Goal: Task Accomplishment & Management: Manage account settings

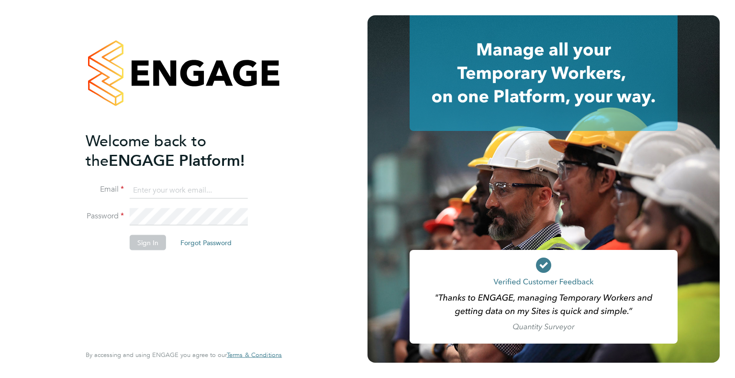
type input "[EMAIL_ADDRESS][DOMAIN_NAME]"
click at [145, 239] on button "Sign In" at bounding box center [148, 242] width 36 height 15
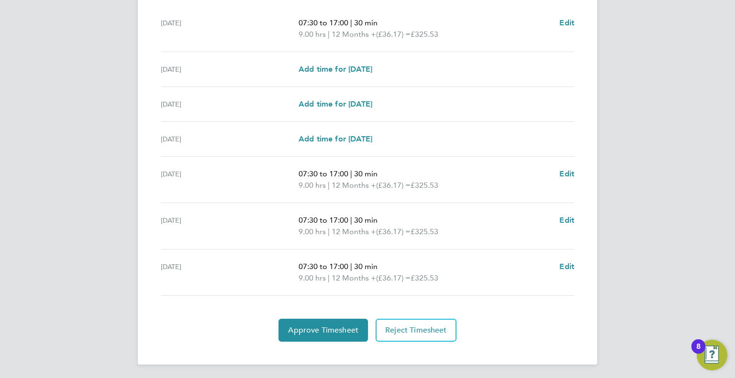
scroll to position [308, 0]
click at [326, 327] on span "Approve Timesheet" at bounding box center [323, 330] width 70 height 10
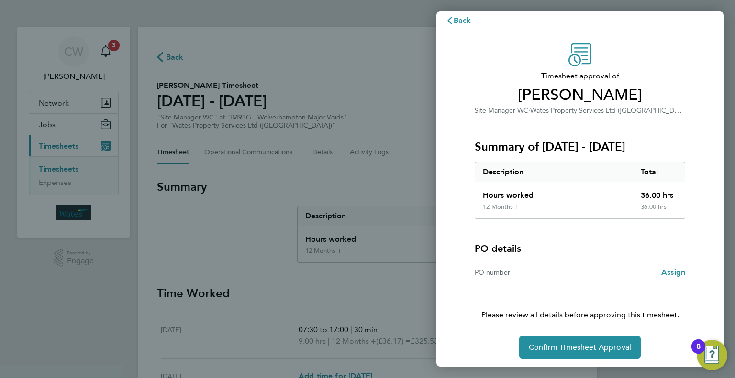
scroll to position [13, 0]
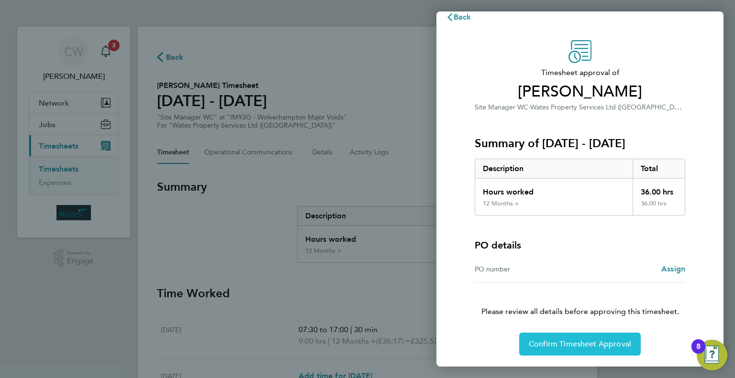
click at [569, 346] on span "Confirm Timesheet Approval" at bounding box center [580, 345] width 102 height 10
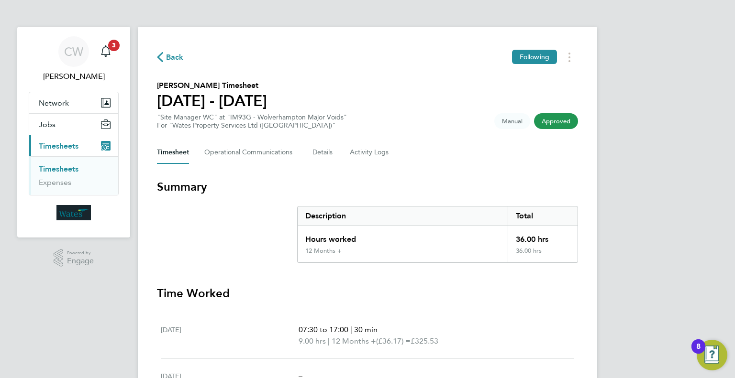
click at [229, 17] on ng-component "Back Following [PERSON_NAME] Timesheet [DATE] - [DATE] "Site Manager WC" at "IM…" at bounding box center [367, 313] width 459 height 626
